Goal: Transaction & Acquisition: Purchase product/service

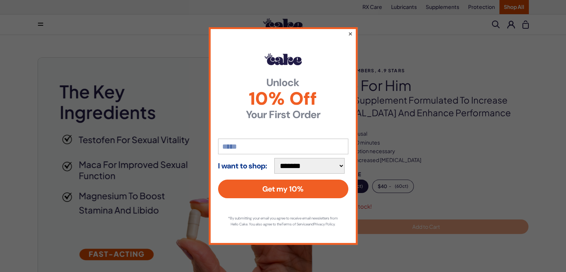
click at [350, 31] on button "×" at bounding box center [350, 33] width 5 height 9
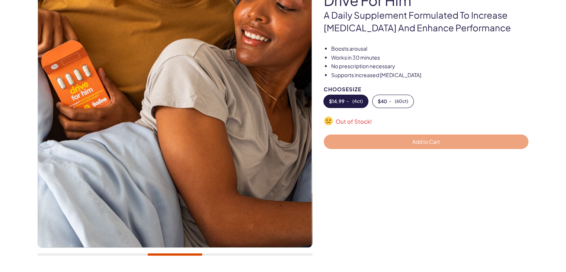
scroll to position [85, 0]
click at [393, 102] on button "$ 40 - ( 60ct )" at bounding box center [392, 101] width 41 height 13
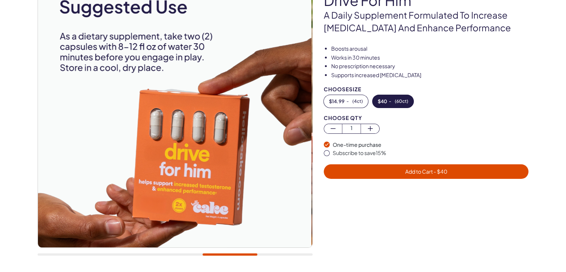
drag, startPoint x: 455, startPoint y: 84, endPoint x: 457, endPoint y: 79, distance: 5.7
click at [457, 79] on div "Boosts arousal Works in 30 minutes No prescription necessary Supports increased…" at bounding box center [432, 117] width 216 height 144
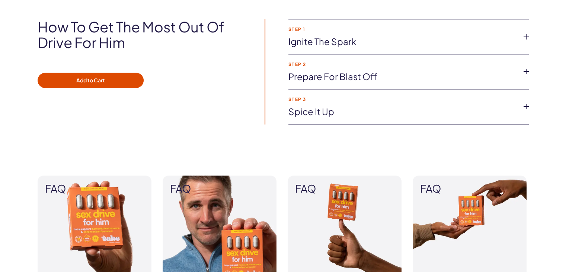
scroll to position [546, 0]
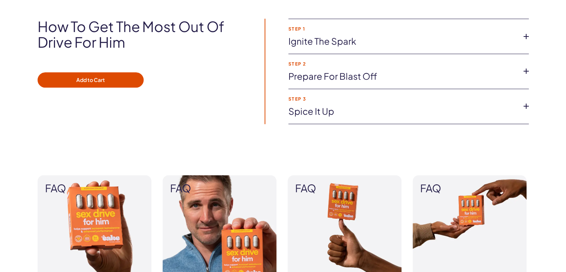
click at [431, 36] on link "Ignite the spark" at bounding box center [402, 41] width 228 height 13
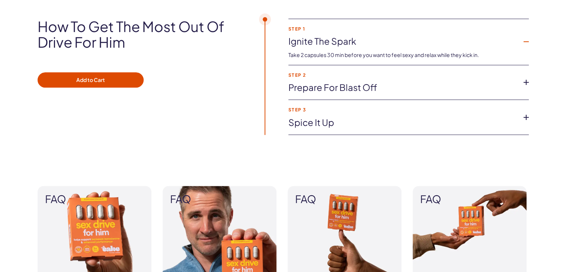
click at [428, 82] on link "Prepare for blast off" at bounding box center [402, 87] width 228 height 13
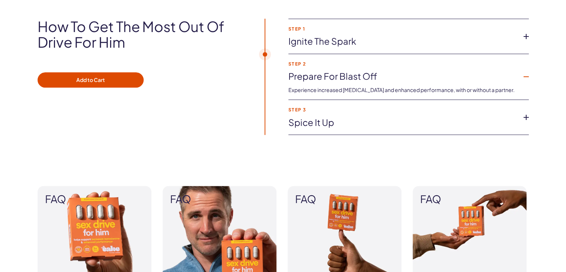
click at [426, 122] on link "Spice it up" at bounding box center [402, 122] width 228 height 13
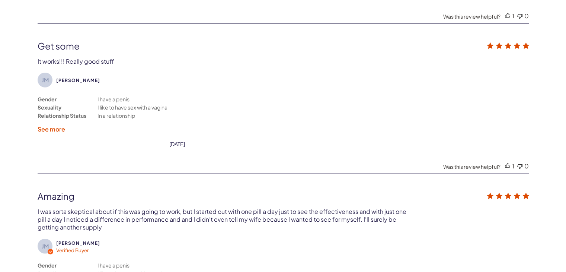
scroll to position [1854, 0]
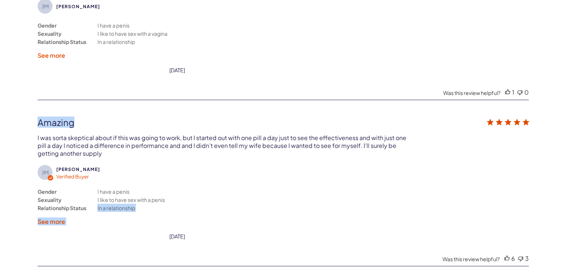
drag, startPoint x: 426, startPoint y: 122, endPoint x: 256, endPoint y: 185, distance: 181.0
click at [256, 185] on div "JM Justin M. Verified Buyer Gender Sexuality Relationship Status I have a penis…" at bounding box center [283, 177] width 491 height 123
click at [256, 164] on div "JM Justin M. Verified Buyer" at bounding box center [283, 171] width 491 height 15
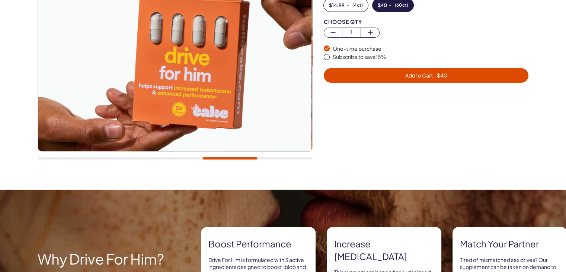
scroll to position [0, 0]
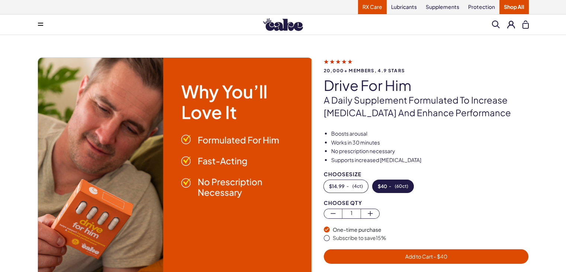
click at [370, 7] on link "RX Care" at bounding box center [372, 7] width 29 height 14
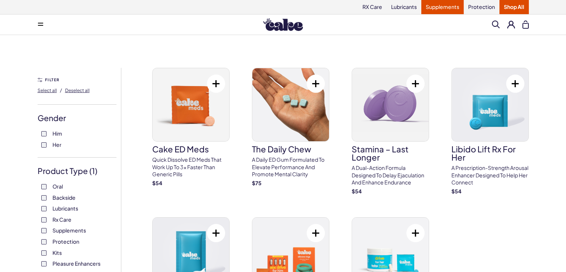
click at [435, 12] on link "Supplements" at bounding box center [442, 7] width 42 height 14
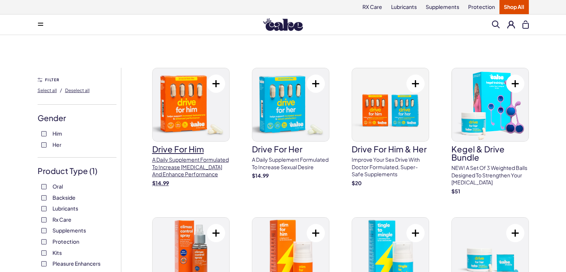
click at [179, 153] on h3 "drive for him" at bounding box center [190, 149] width 77 height 8
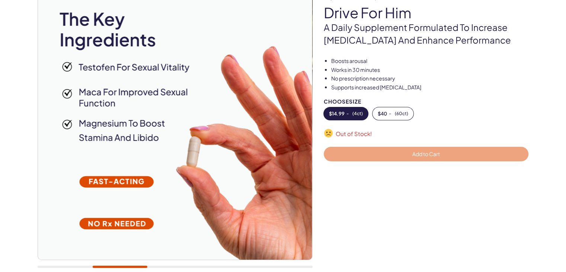
scroll to position [73, 0]
